Goal: Transaction & Acquisition: Purchase product/service

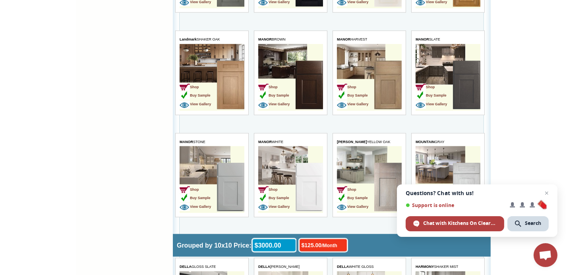
scroll to position [873, 0]
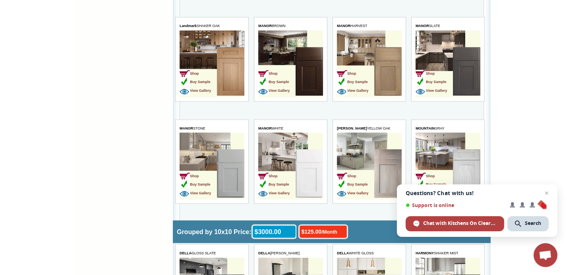
click at [308, 173] on img at bounding box center [308, 174] width 27 height 48
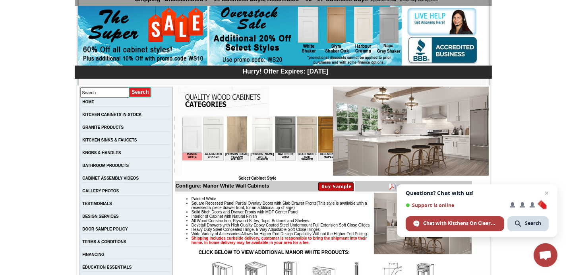
scroll to position [79, 0]
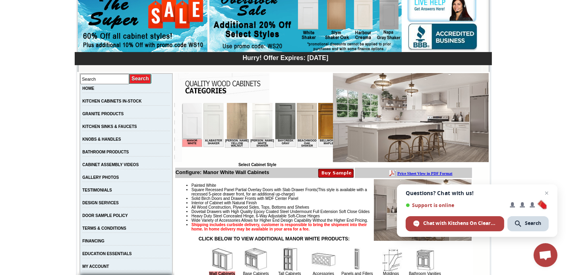
click at [196, 115] on img at bounding box center [191, 120] width 20 height 36
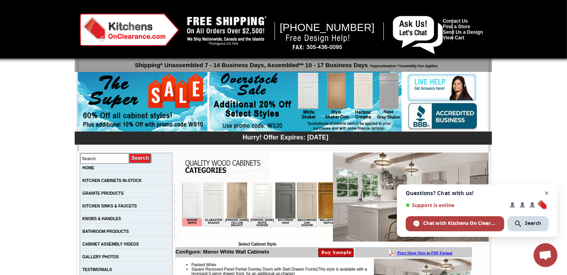
click at [548, 191] on span "Close chat" at bounding box center [547, 193] width 10 height 10
